Goal: Task Accomplishment & Management: Manage account settings

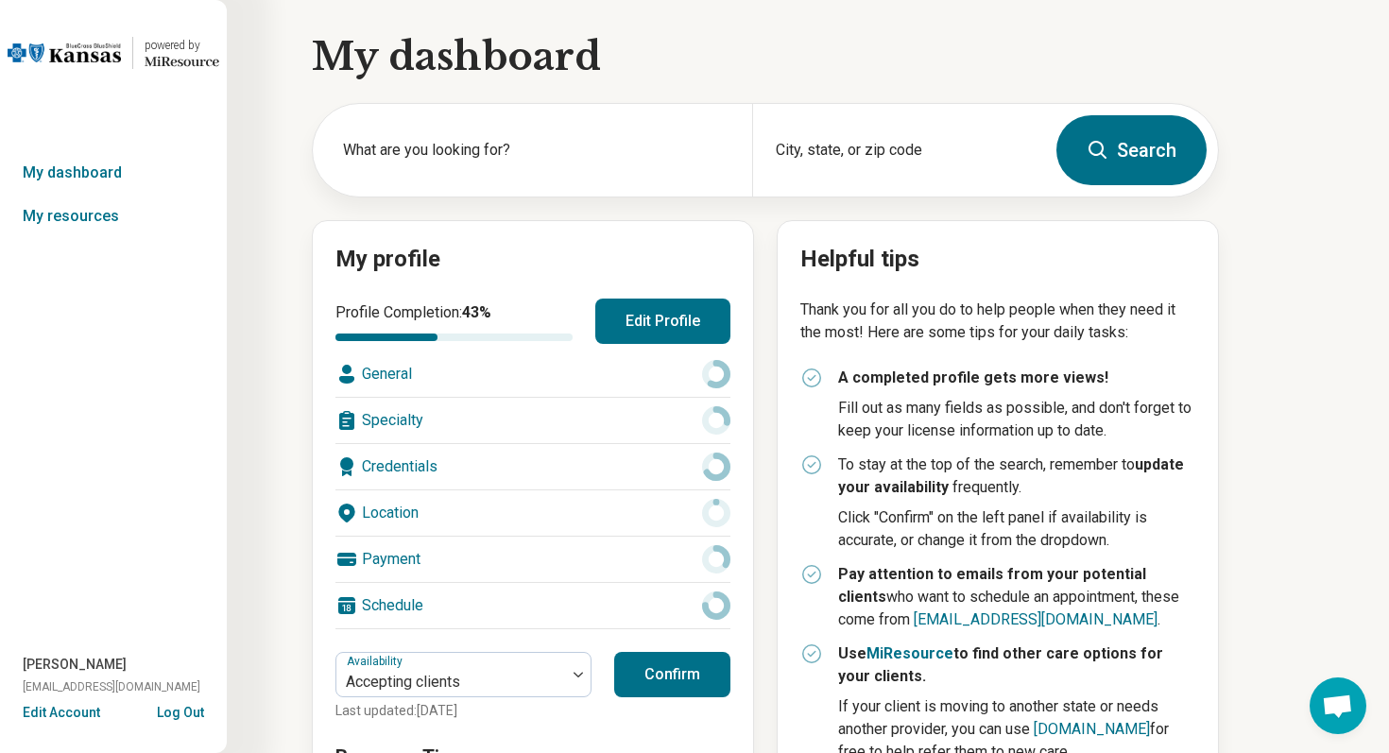
click at [58, 705] on button "Edit Account" at bounding box center [61, 713] width 77 height 20
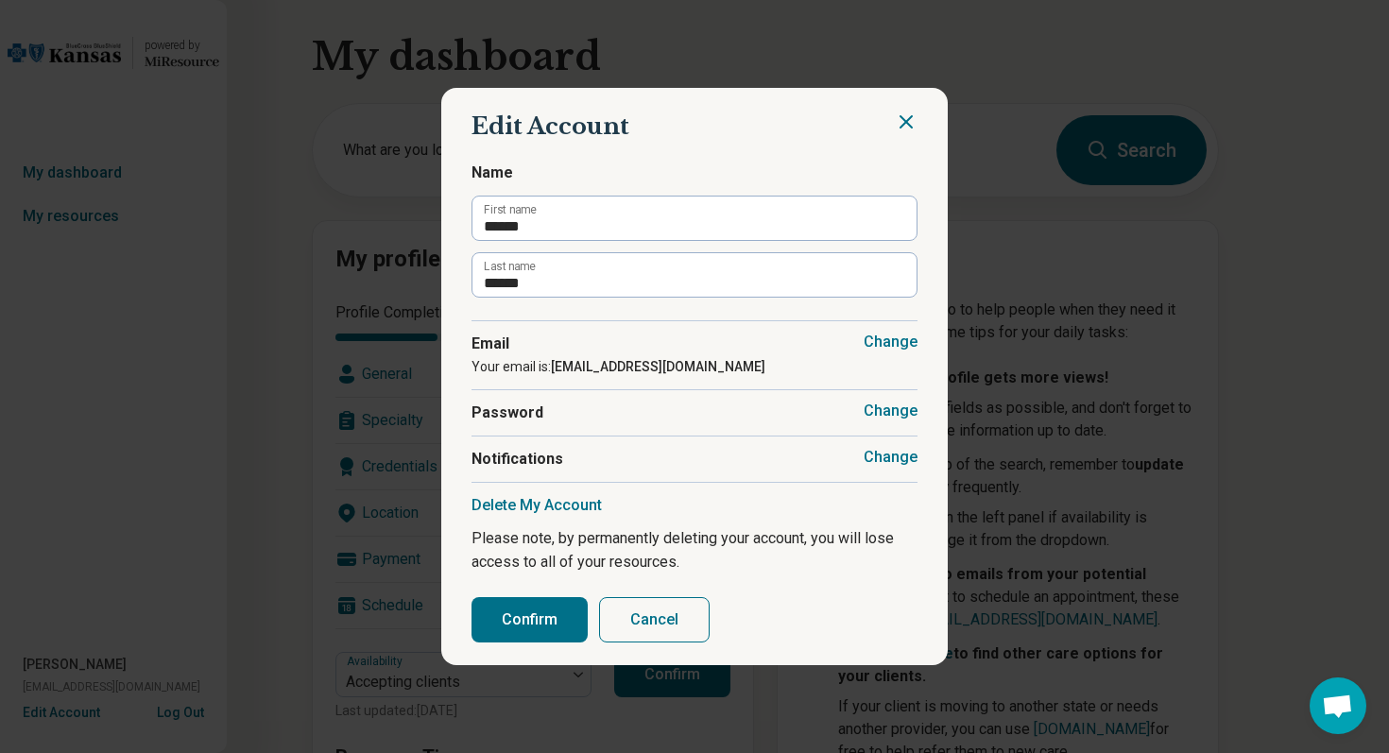
click at [870, 465] on button "Change" at bounding box center [891, 457] width 54 height 19
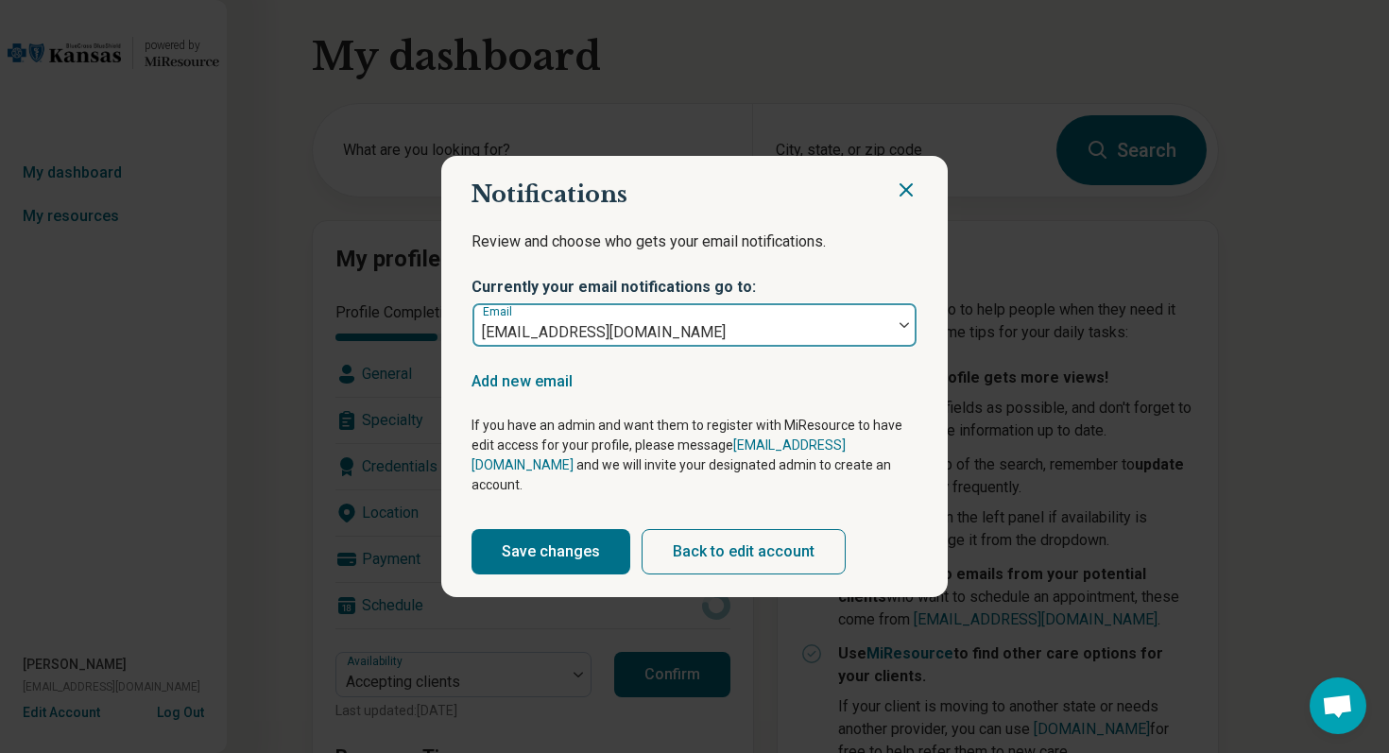
click at [890, 334] on div "insurance@christfirstcounseling.com" at bounding box center [683, 325] width 420 height 42
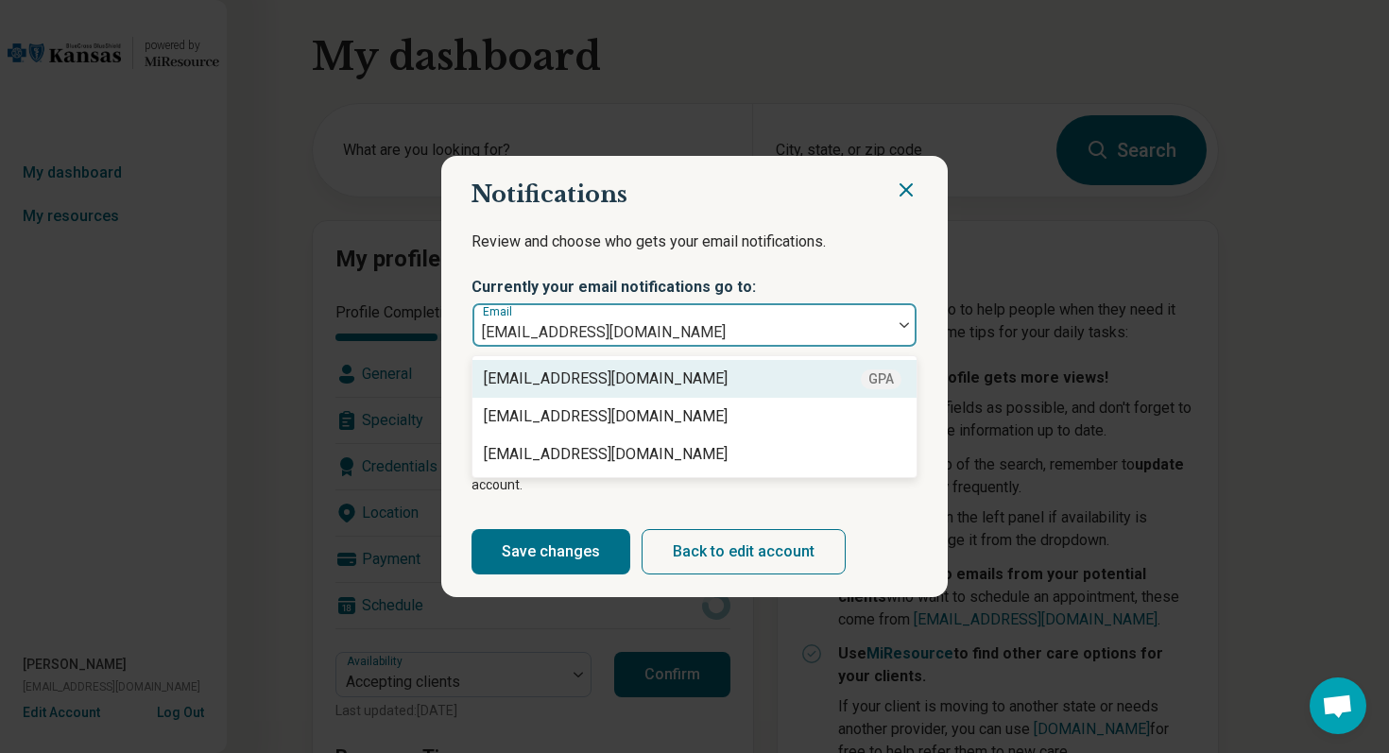
click at [909, 196] on icon "Close" at bounding box center [906, 189] width 11 height 11
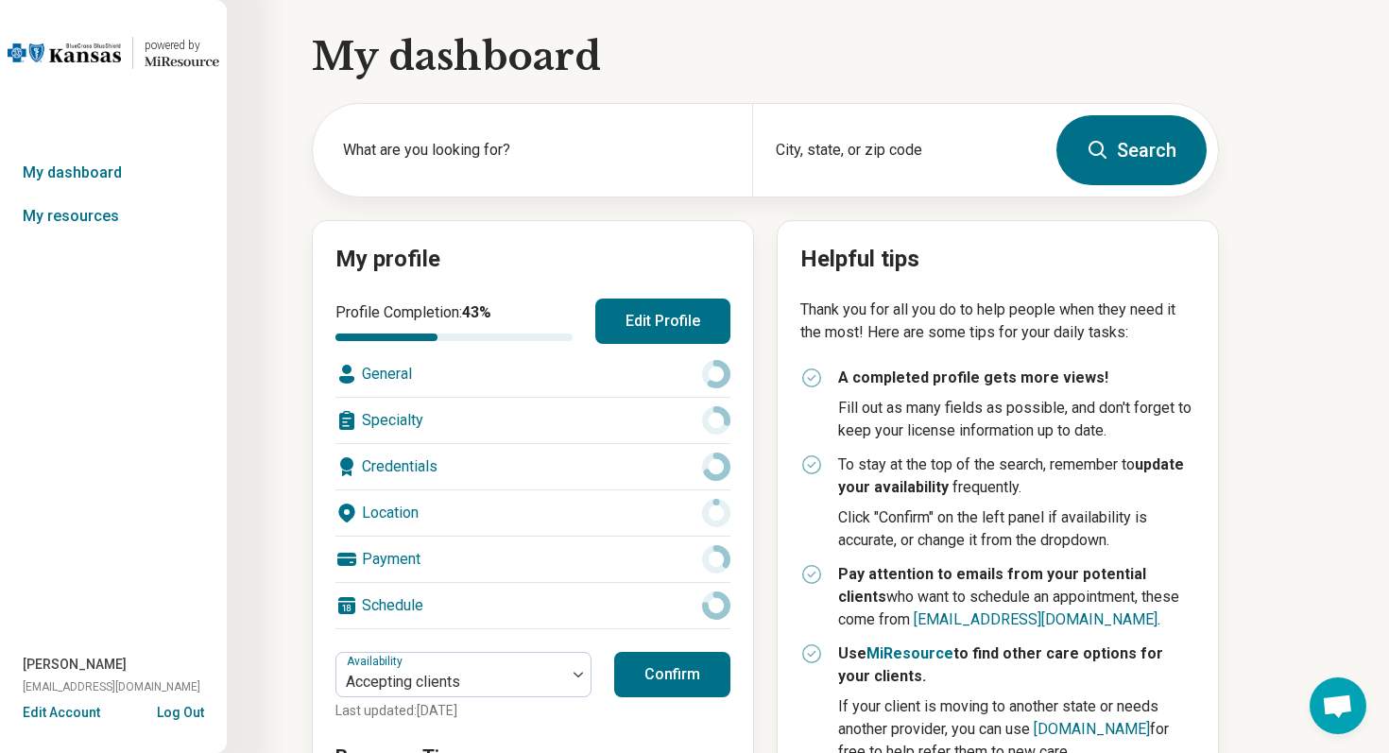
click at [600, 323] on button "Edit Profile" at bounding box center [662, 321] width 135 height 45
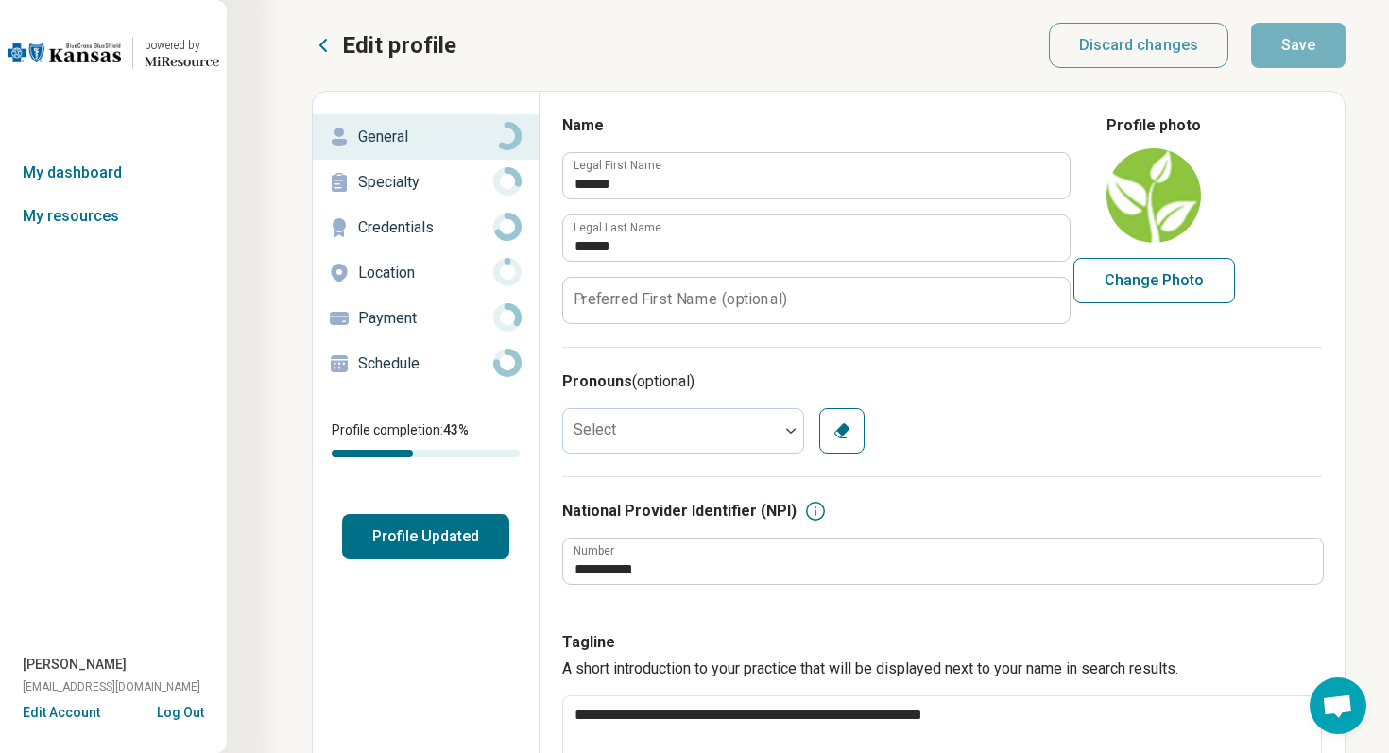
click at [447, 359] on p "Schedule" at bounding box center [425, 364] width 135 height 23
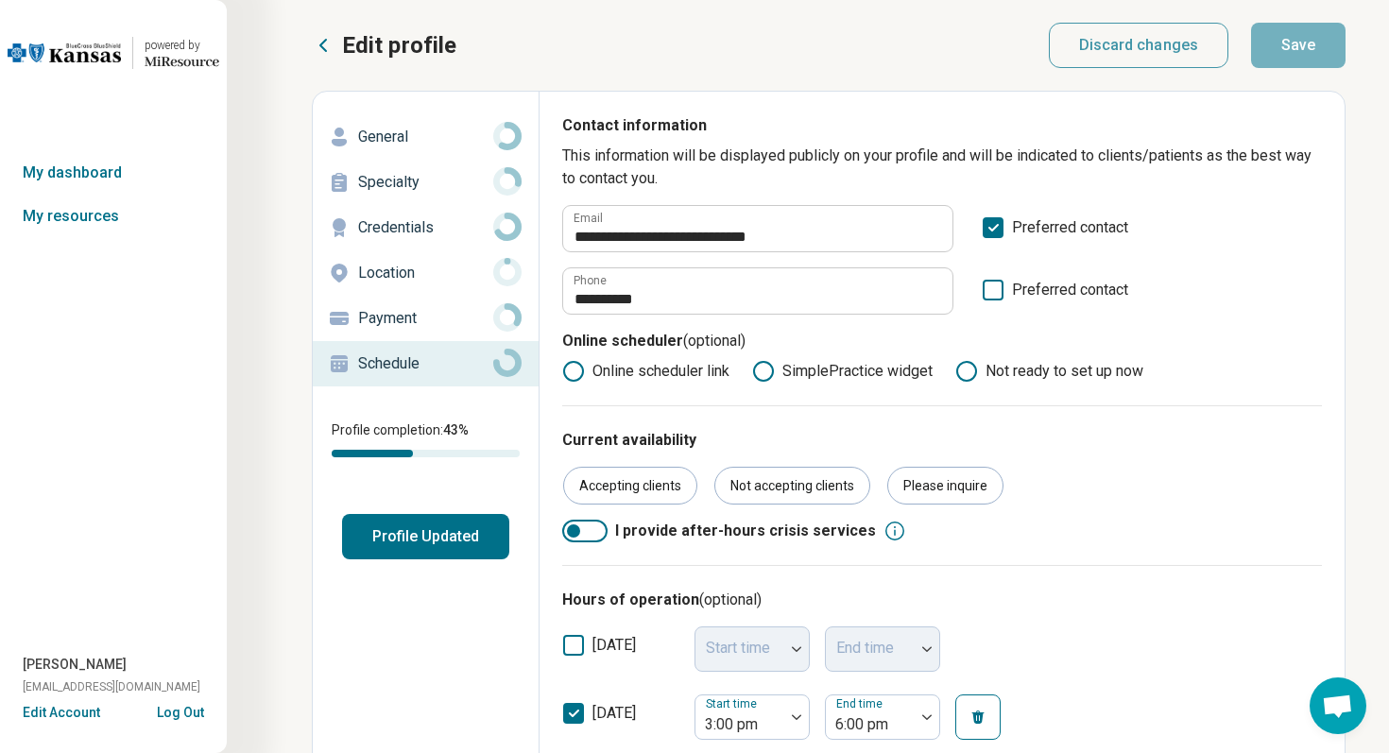
click at [185, 713] on button "Log Out" at bounding box center [180, 710] width 47 height 15
